Goal: Transaction & Acquisition: Purchase product/service

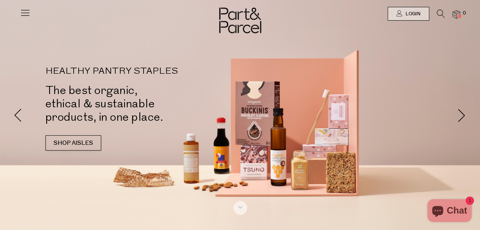
click at [27, 15] on icon at bounding box center [25, 12] width 11 height 11
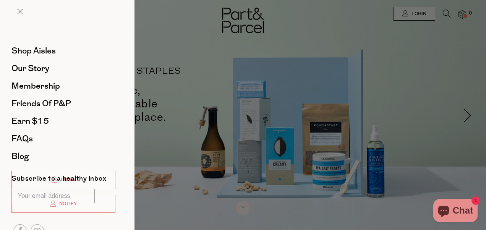
click at [446, 14] on div at bounding box center [243, 115] width 486 height 230
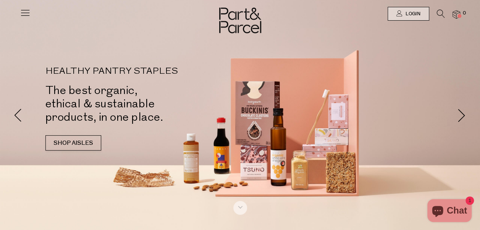
click at [438, 15] on icon at bounding box center [441, 14] width 8 height 8
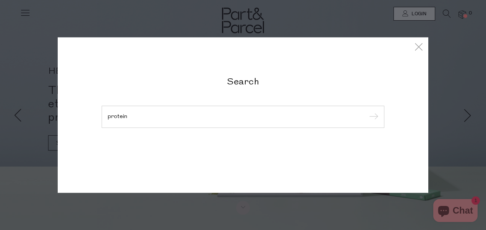
type input "protein"
click at [367, 112] on input "submit" at bounding box center [372, 117] width 11 height 11
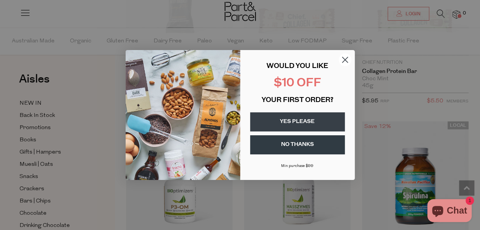
scroll to position [2072, 0]
click at [344, 56] on circle "Close dialog" at bounding box center [345, 60] width 13 height 13
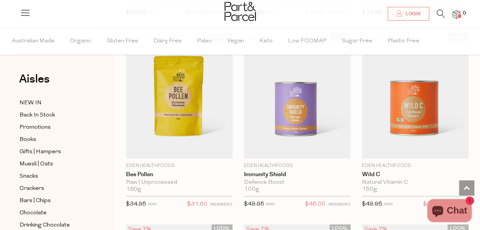
scroll to position [5991, 0]
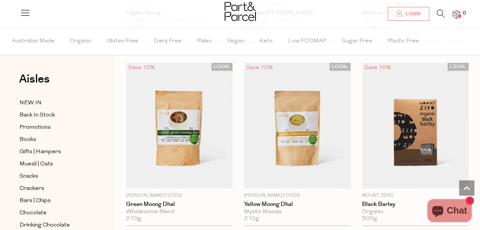
scroll to position [9125, 0]
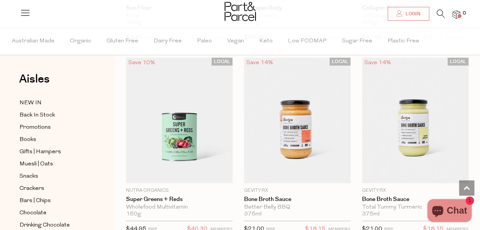
scroll to position [10946, 0]
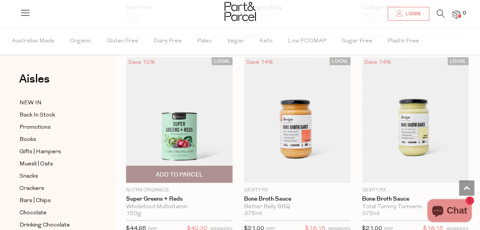
click at [186, 96] on img at bounding box center [179, 120] width 107 height 126
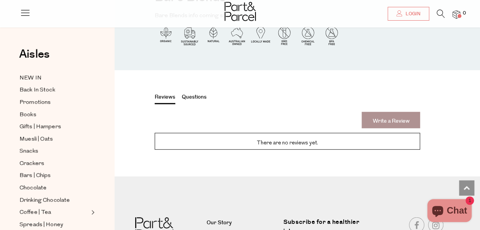
scroll to position [949, 0]
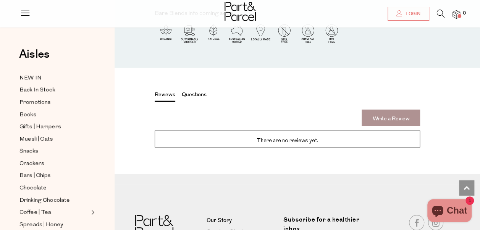
click at [196, 98] on button "Questions" at bounding box center [194, 96] width 25 height 10
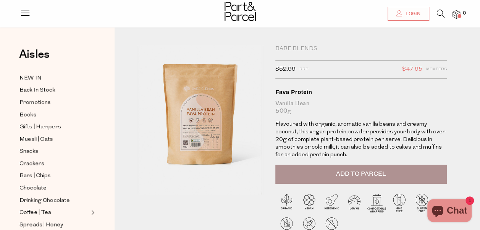
scroll to position [2, 0]
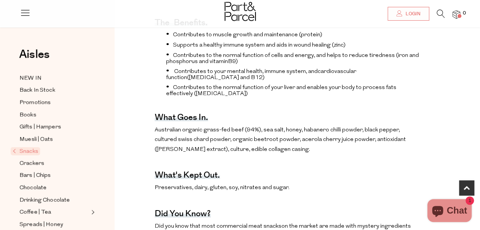
scroll to position [318, 0]
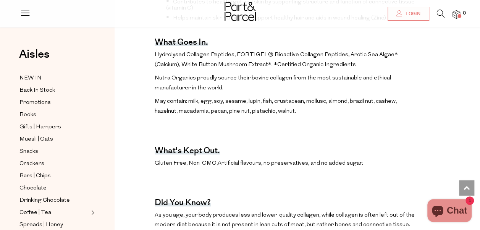
scroll to position [378, 0]
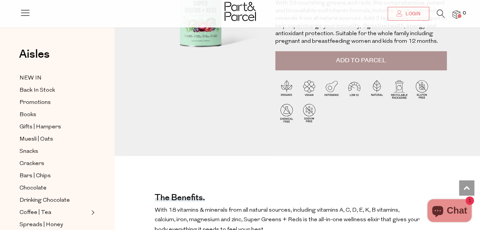
scroll to position [126, 0]
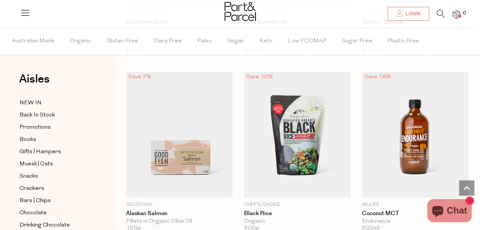
click at [440, 12] on icon at bounding box center [441, 14] width 8 height 8
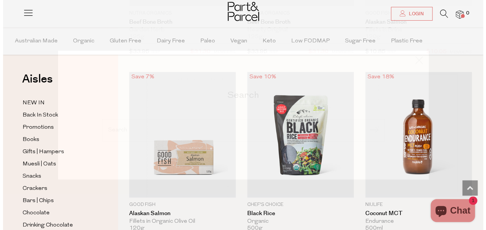
scroll to position [3327, 0]
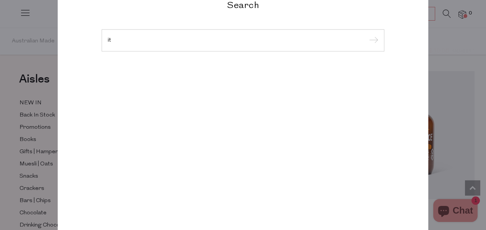
type input "i"
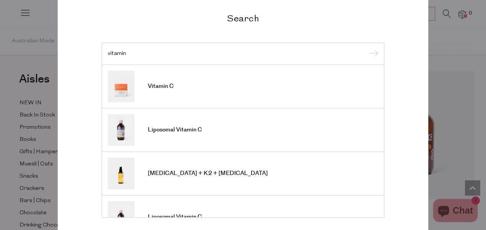
type input "vitamin"
click at [367, 49] on input "submit" at bounding box center [372, 54] width 11 height 11
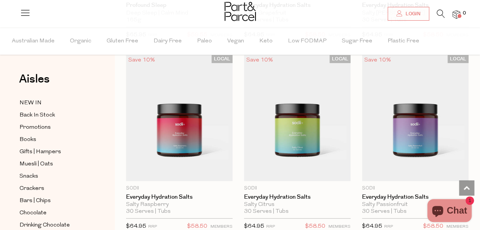
scroll to position [1563, 0]
